Goal: Transaction & Acquisition: Purchase product/service

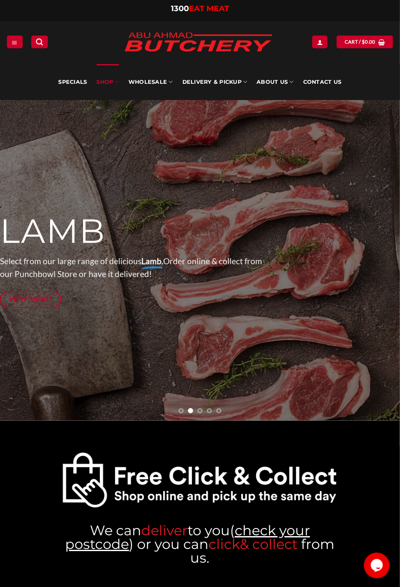
click at [111, 79] on link "SHOP" at bounding box center [108, 82] width 22 height 36
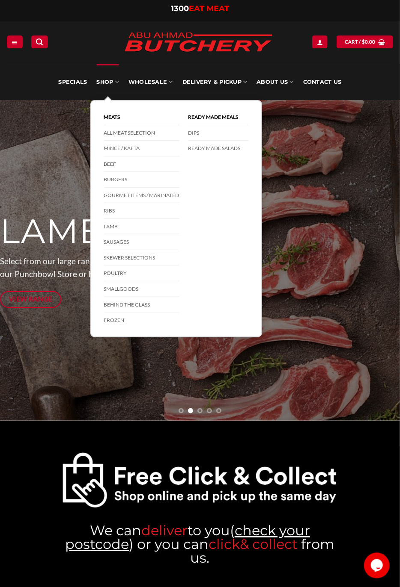
click at [137, 161] on link "Beef" at bounding box center [141, 165] width 75 height 16
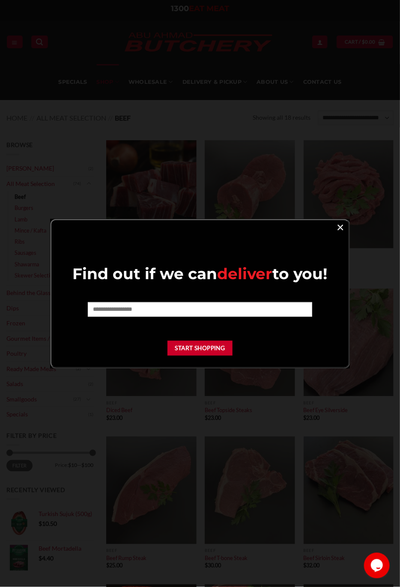
click at [337, 226] on link "×" at bounding box center [340, 227] width 12 height 12
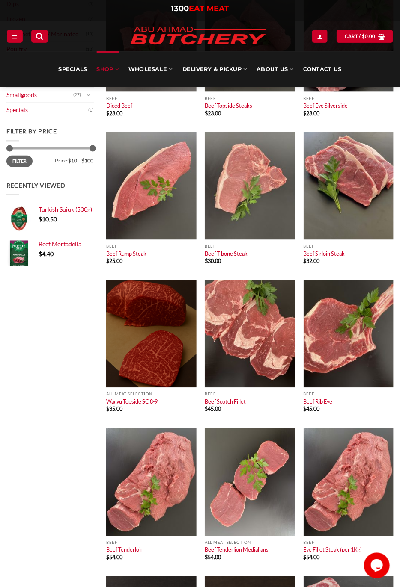
scroll to position [303, 0]
